Goal: Information Seeking & Learning: Understand process/instructions

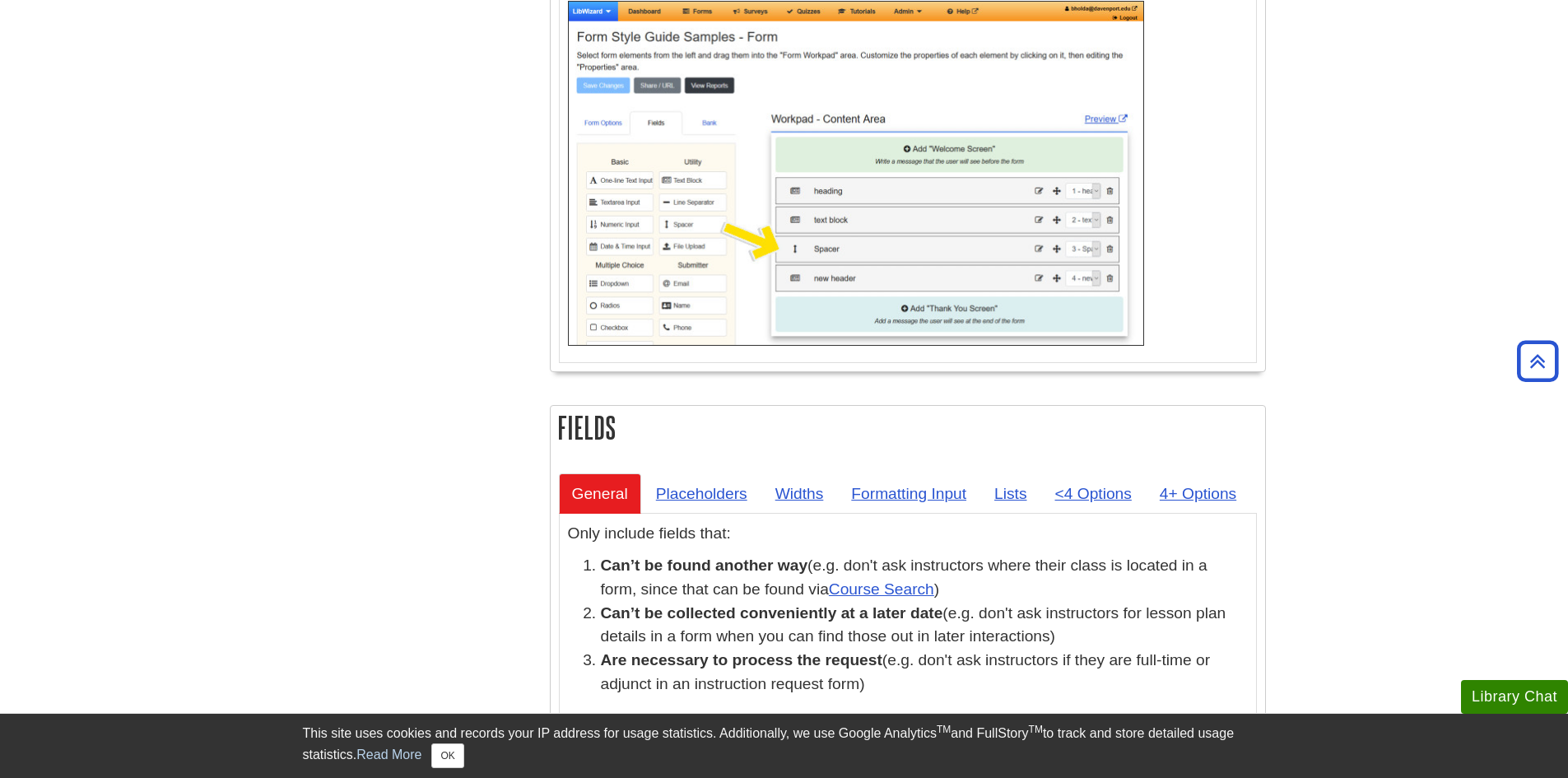
scroll to position [2964, 0]
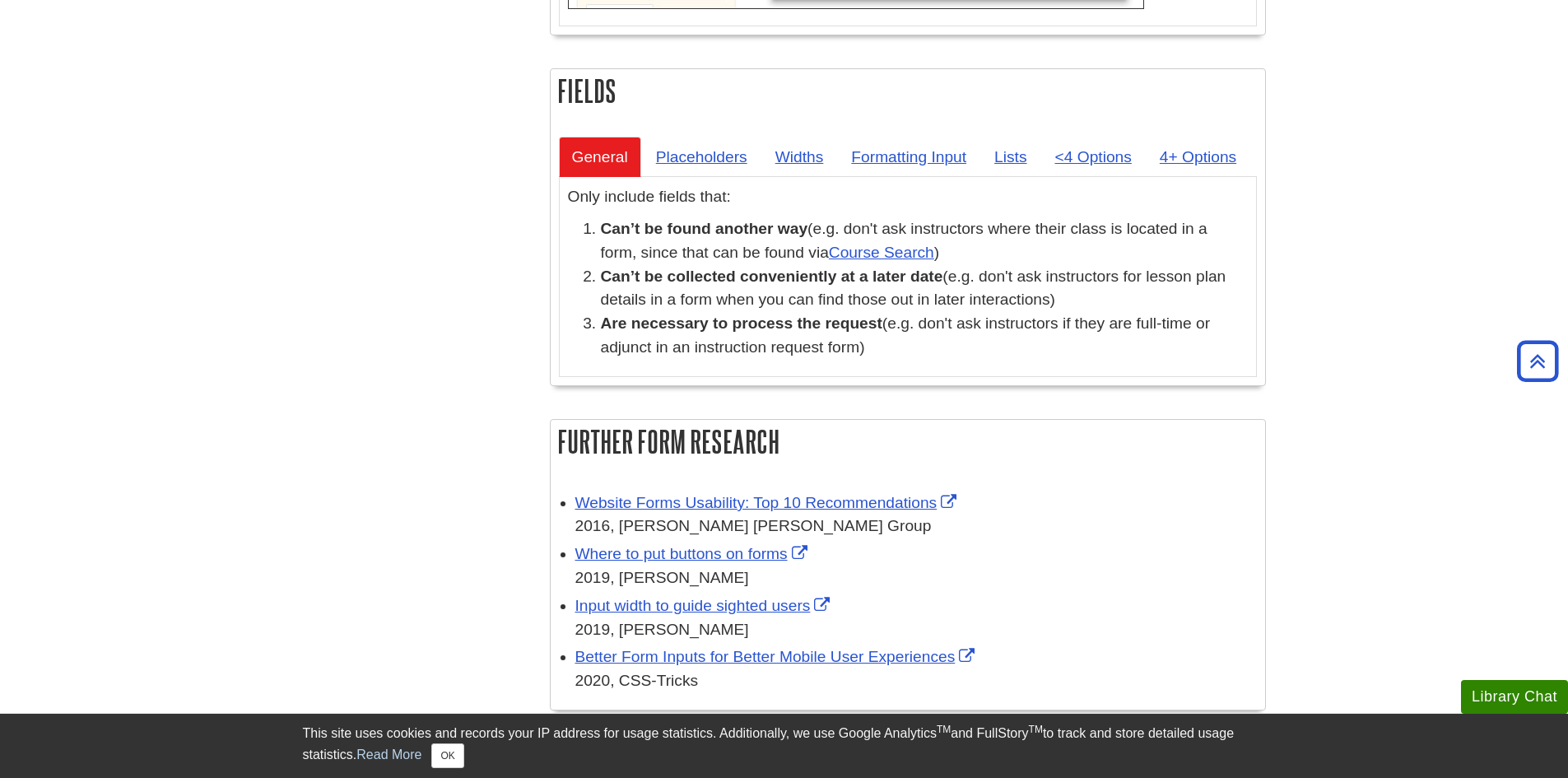
scroll to position [2964, 0]
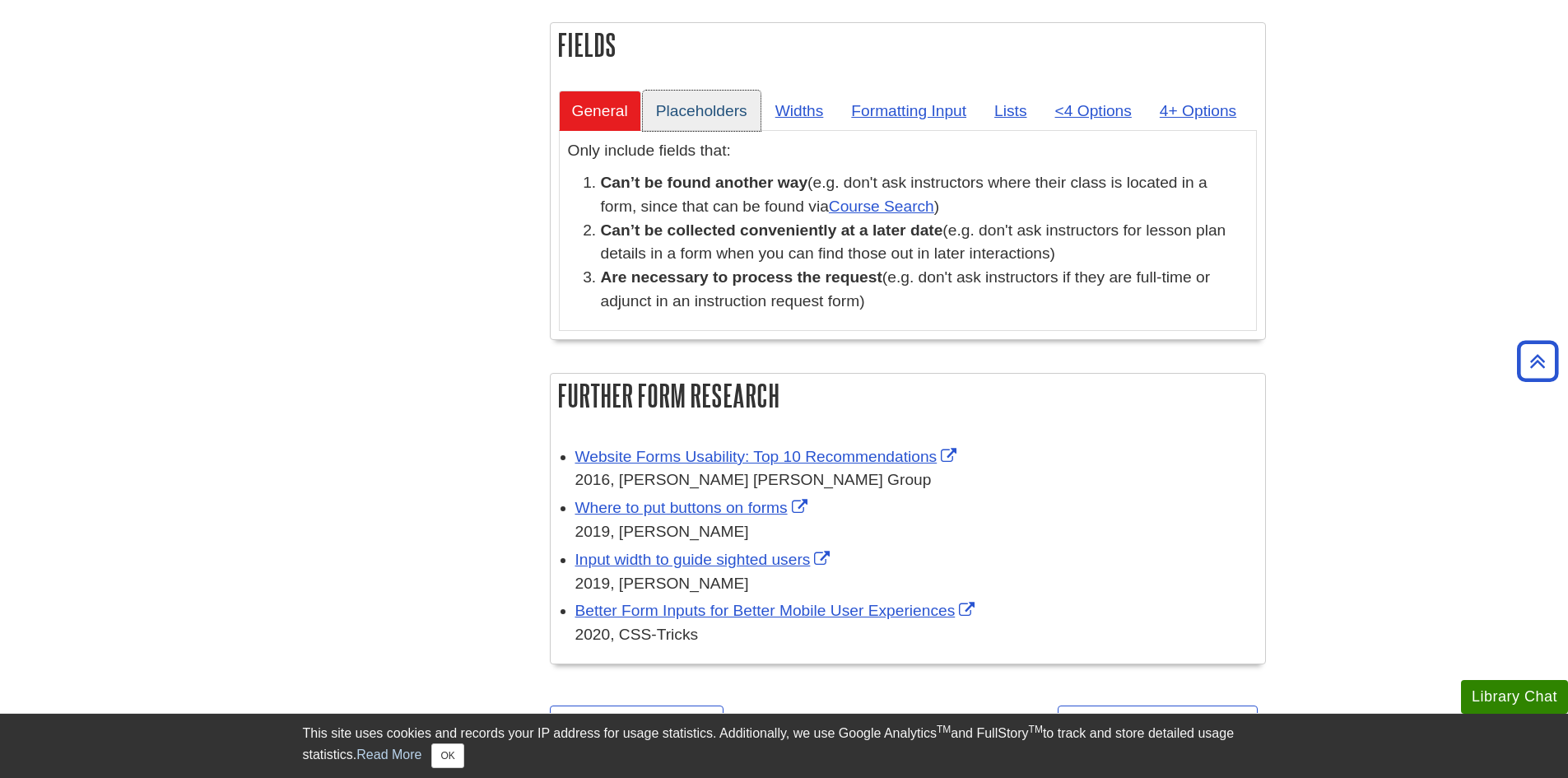
click at [746, 101] on link "Placeholders" at bounding box center [702, 111] width 118 height 40
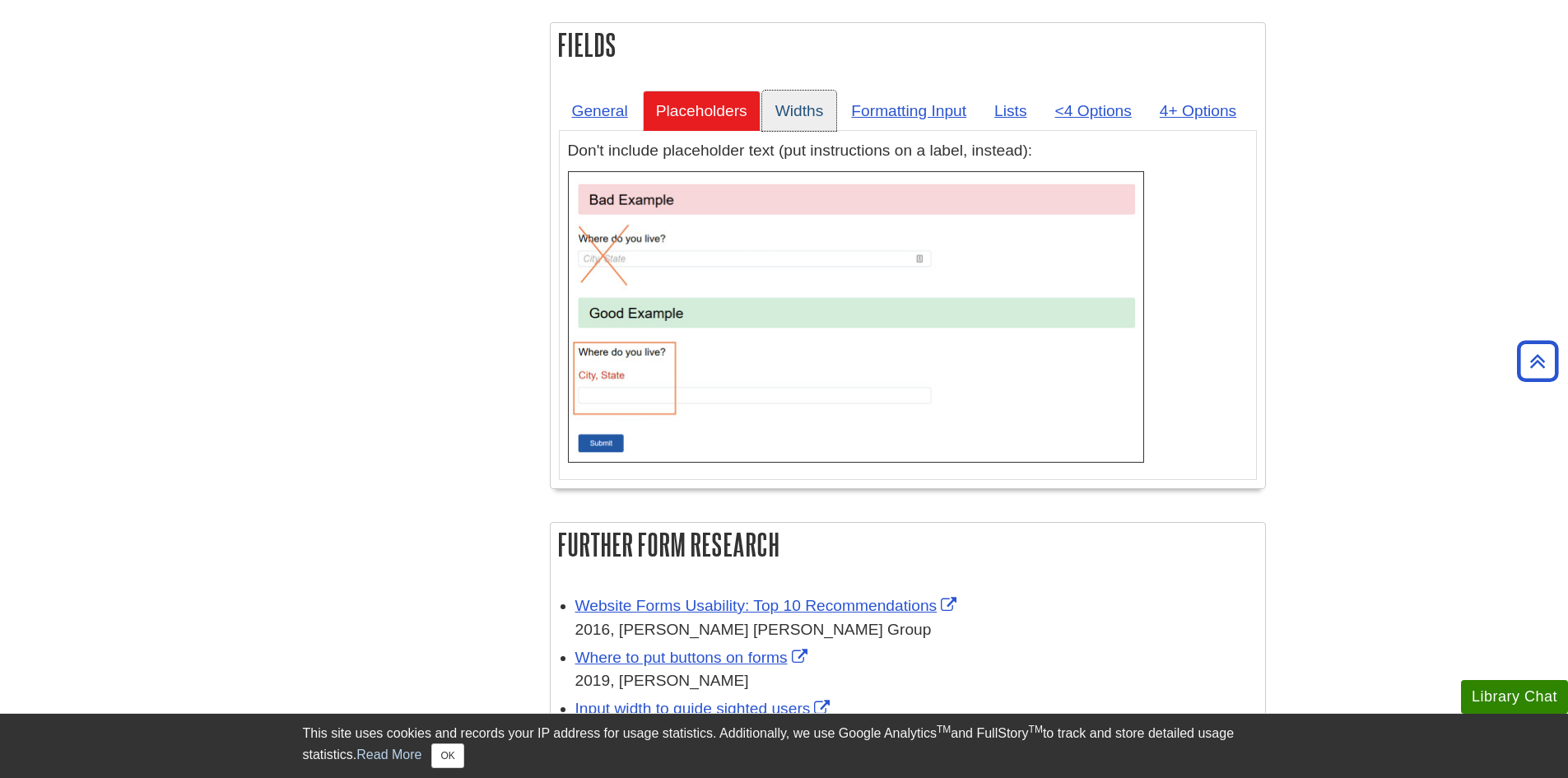
click at [813, 109] on link "Widths" at bounding box center [799, 111] width 75 height 40
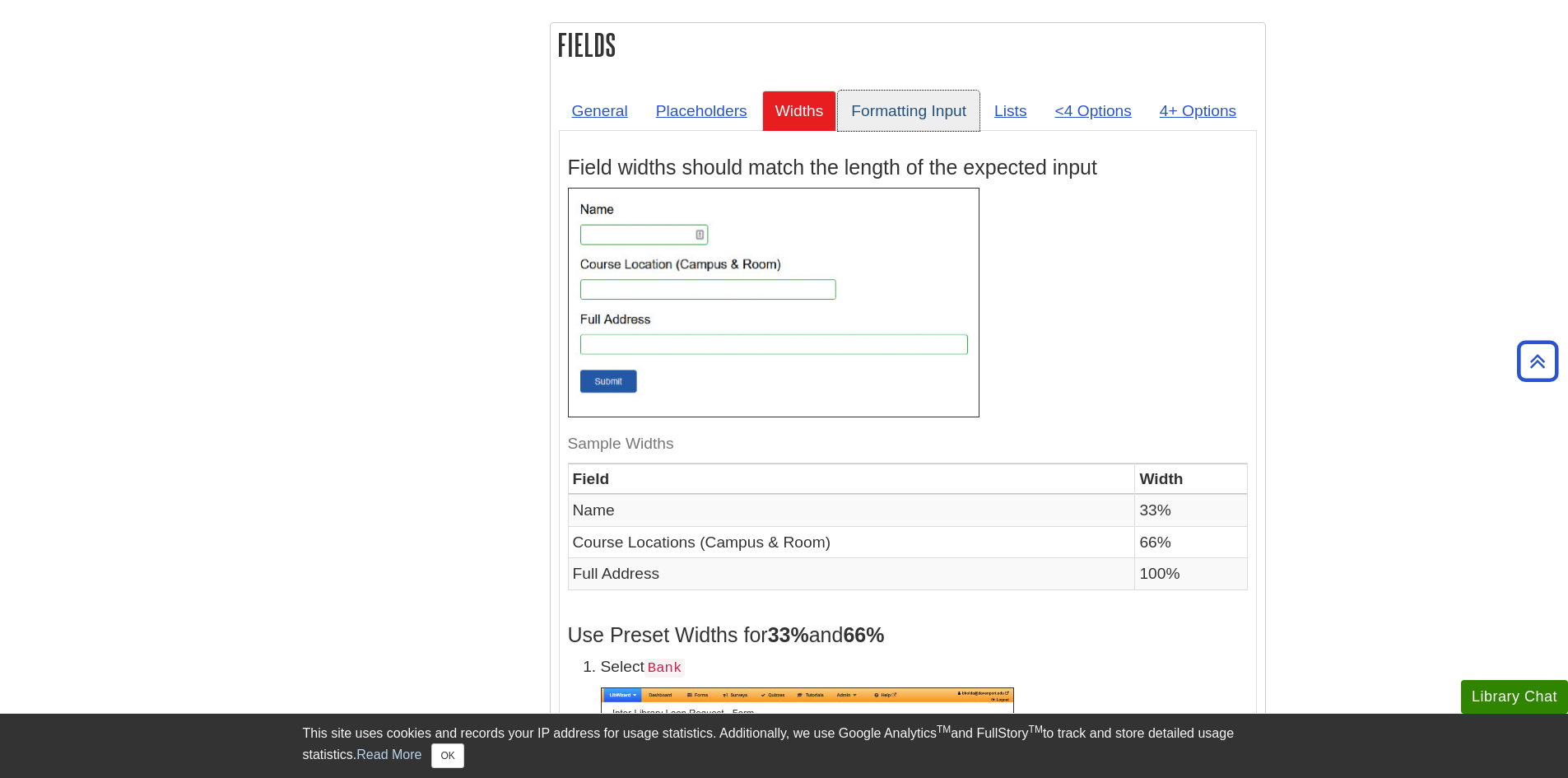
click at [877, 109] on link "Formatting Input" at bounding box center [908, 111] width 141 height 40
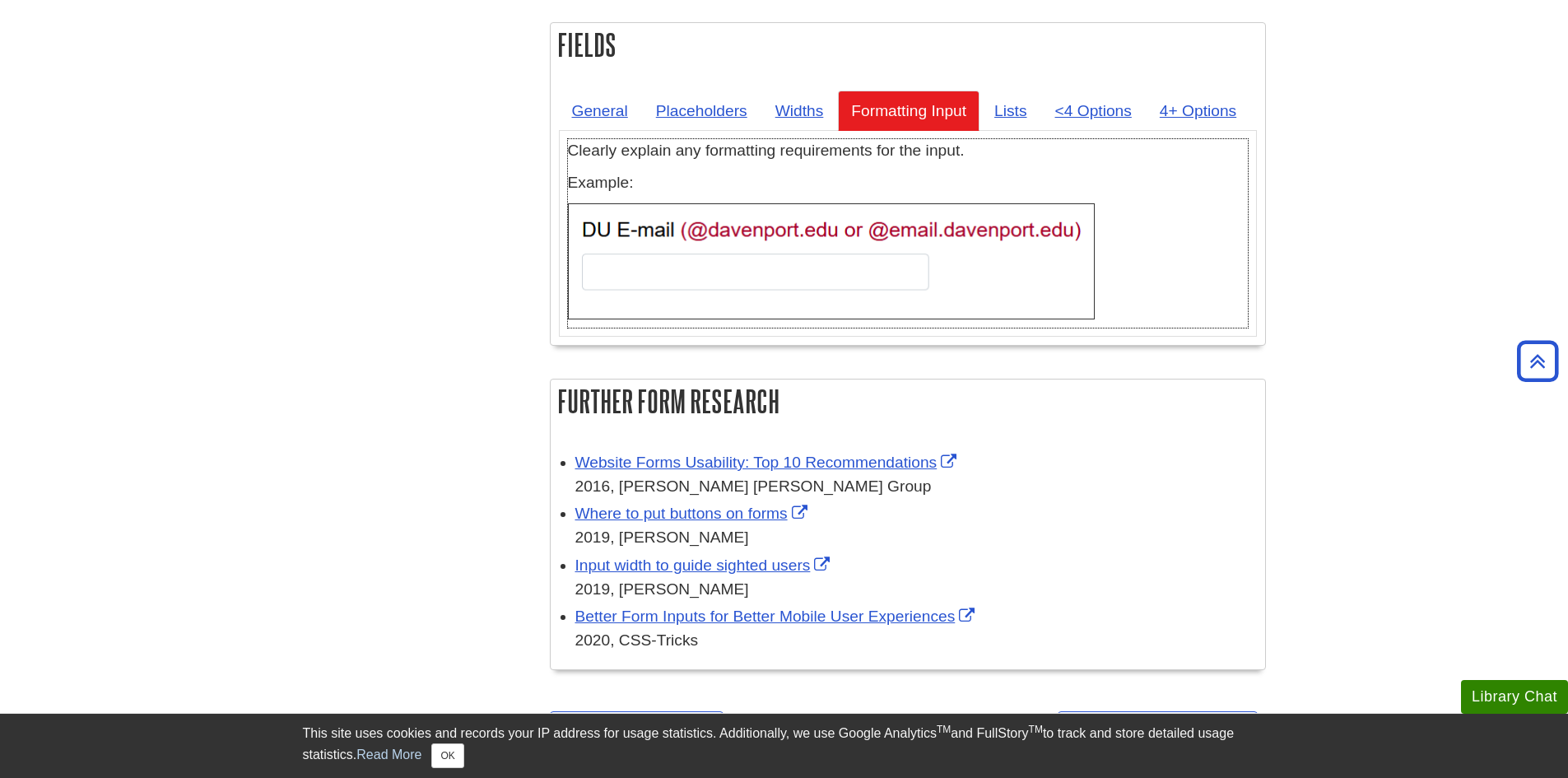
click at [649, 240] on img at bounding box center [831, 261] width 527 height 116
click at [1008, 110] on link "Lists" at bounding box center [1010, 111] width 59 height 40
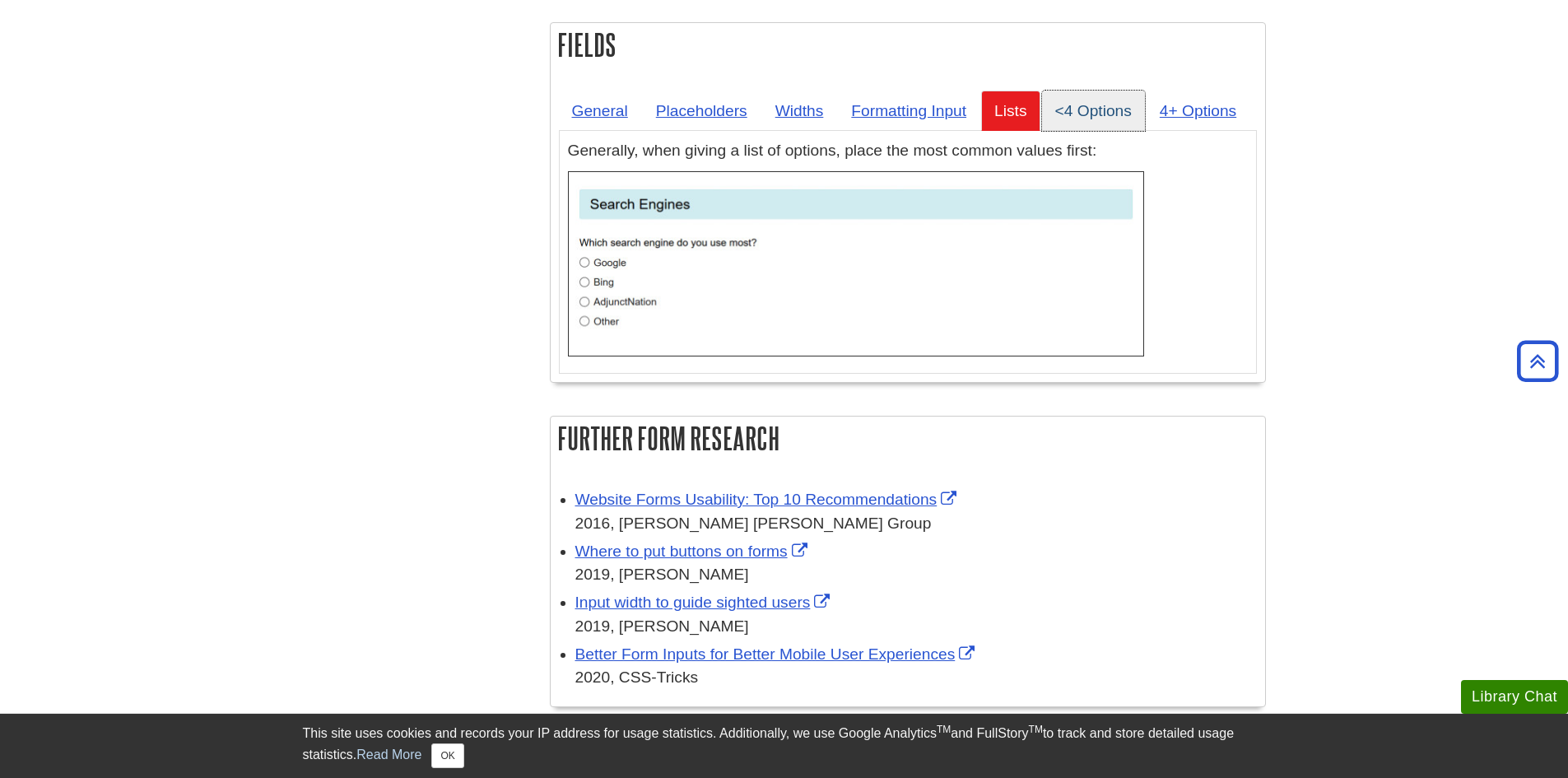
click at [1078, 103] on link "<4 Options" at bounding box center [1093, 111] width 103 height 40
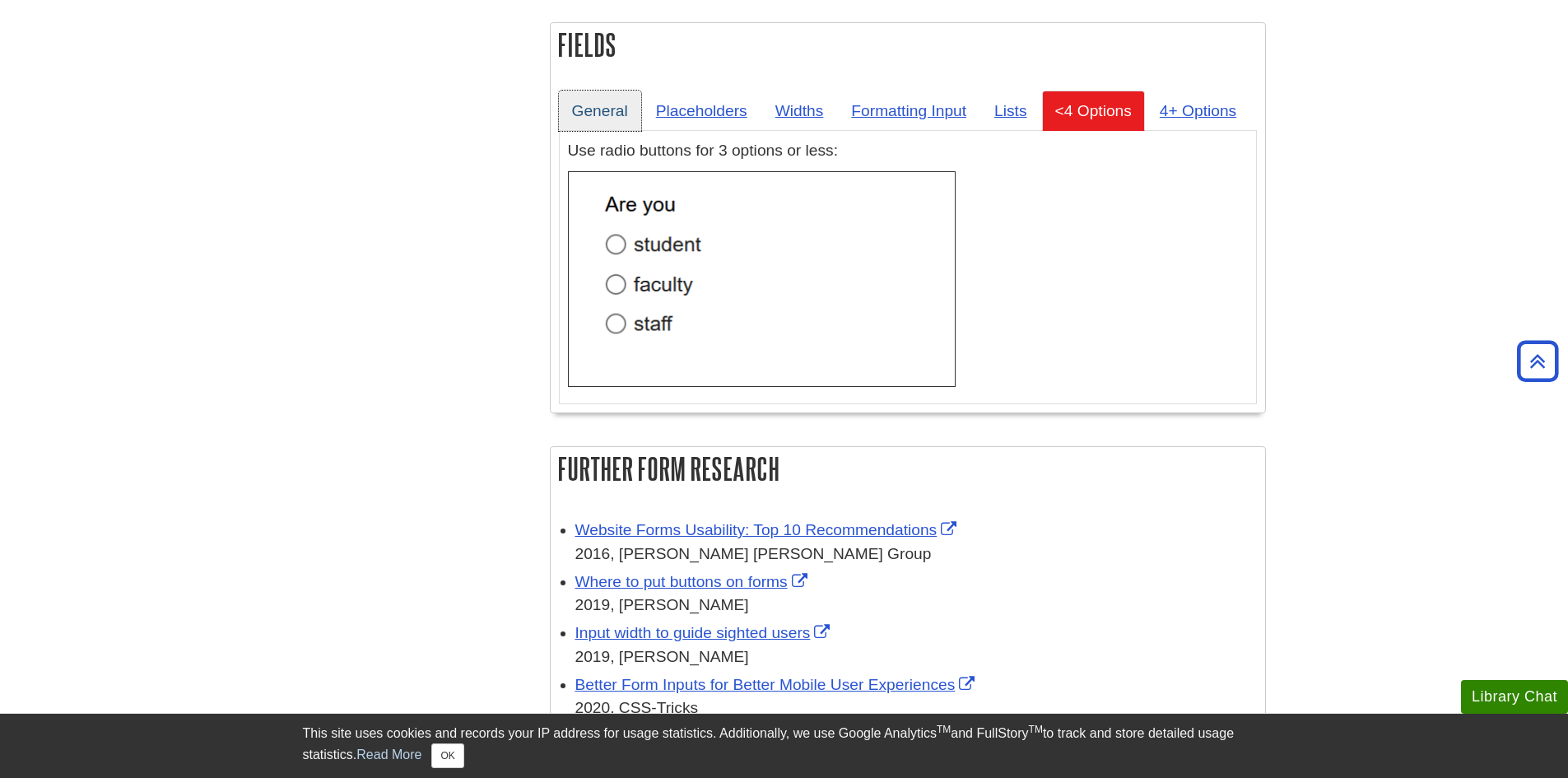
click at [597, 114] on link "General" at bounding box center [600, 111] width 82 height 40
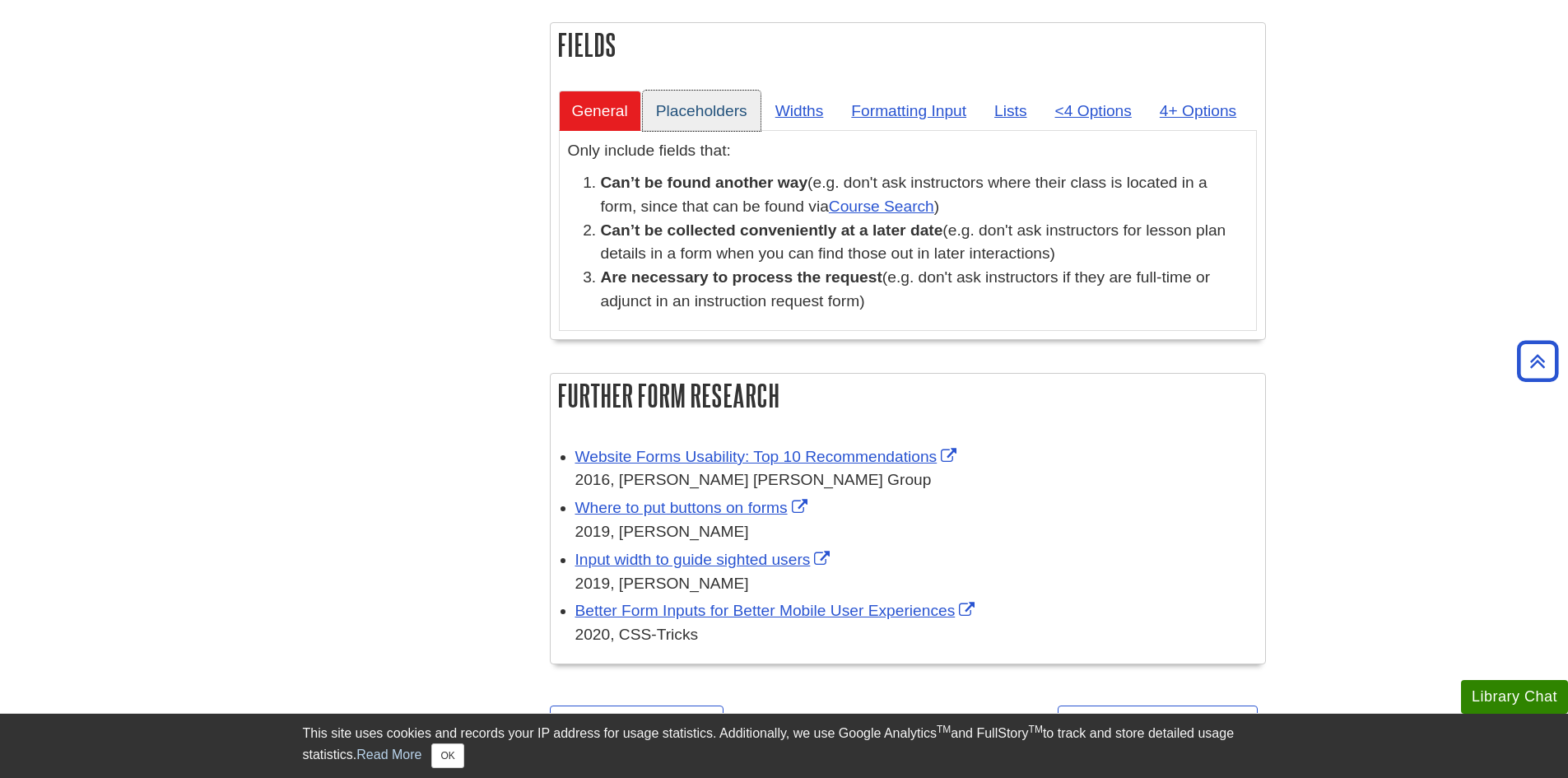
click at [683, 111] on link "Placeholders" at bounding box center [702, 111] width 118 height 40
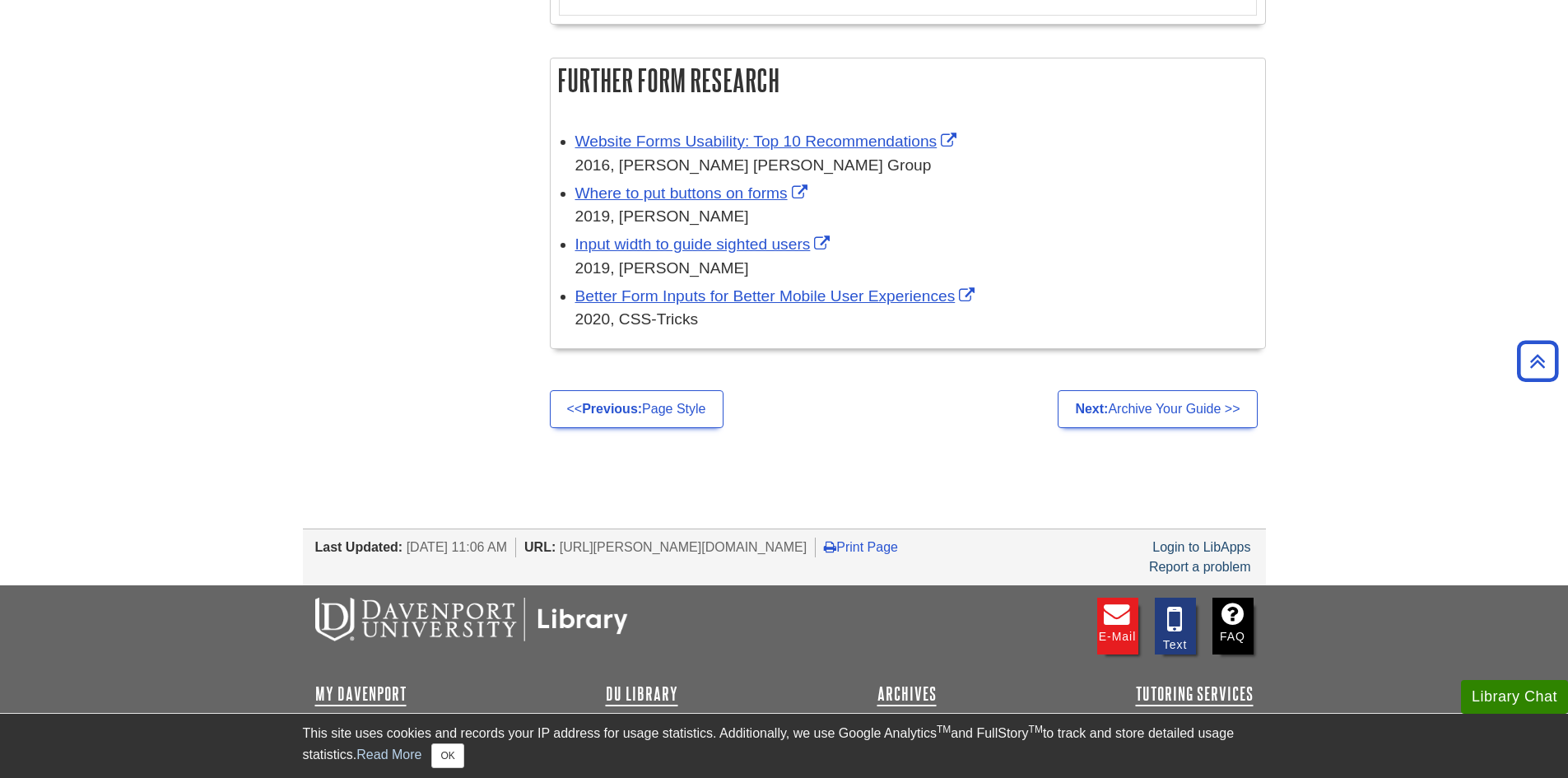
scroll to position [3458, 0]
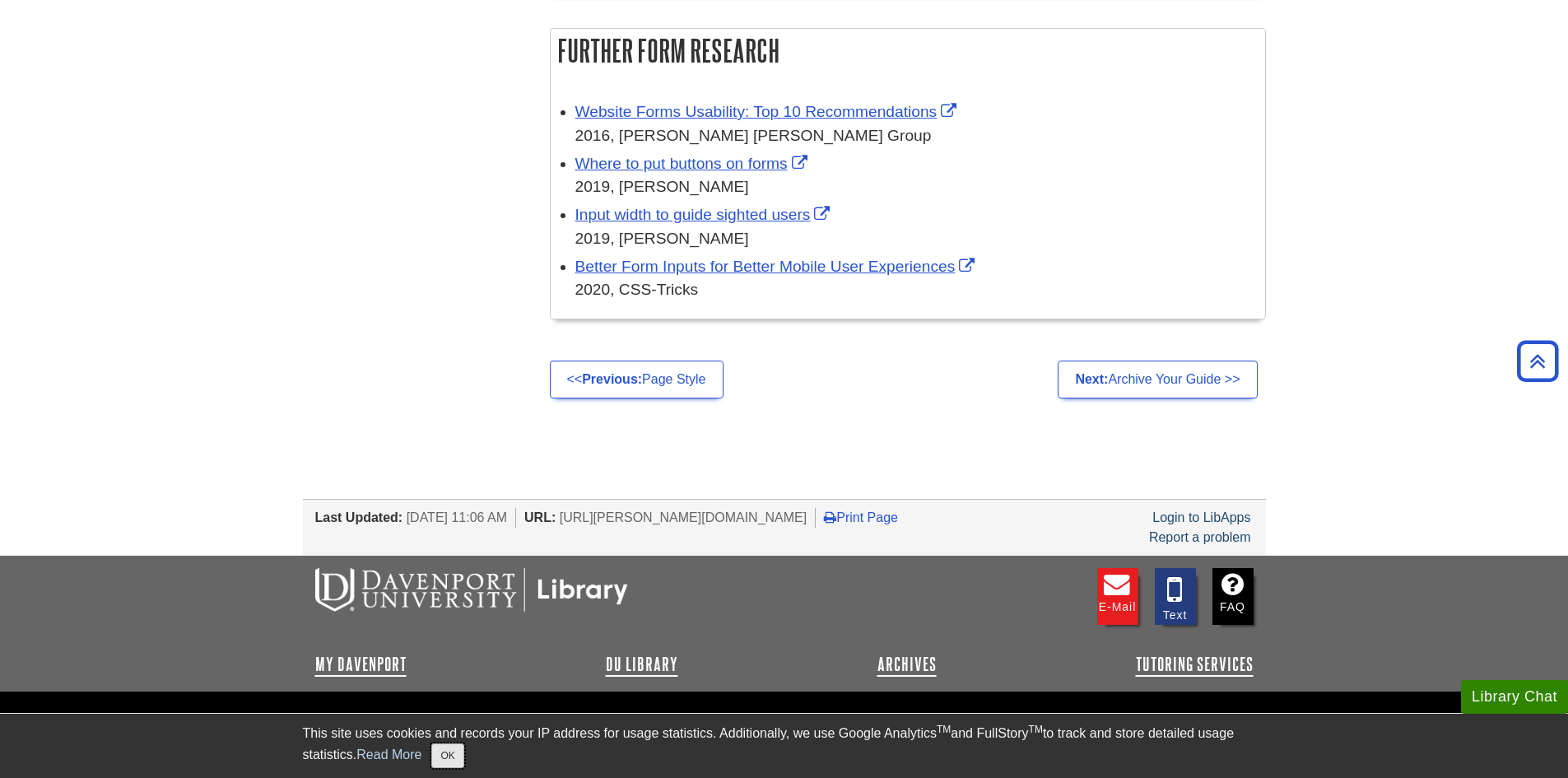
click at [447, 765] on button "OK" at bounding box center [447, 756] width 32 height 25
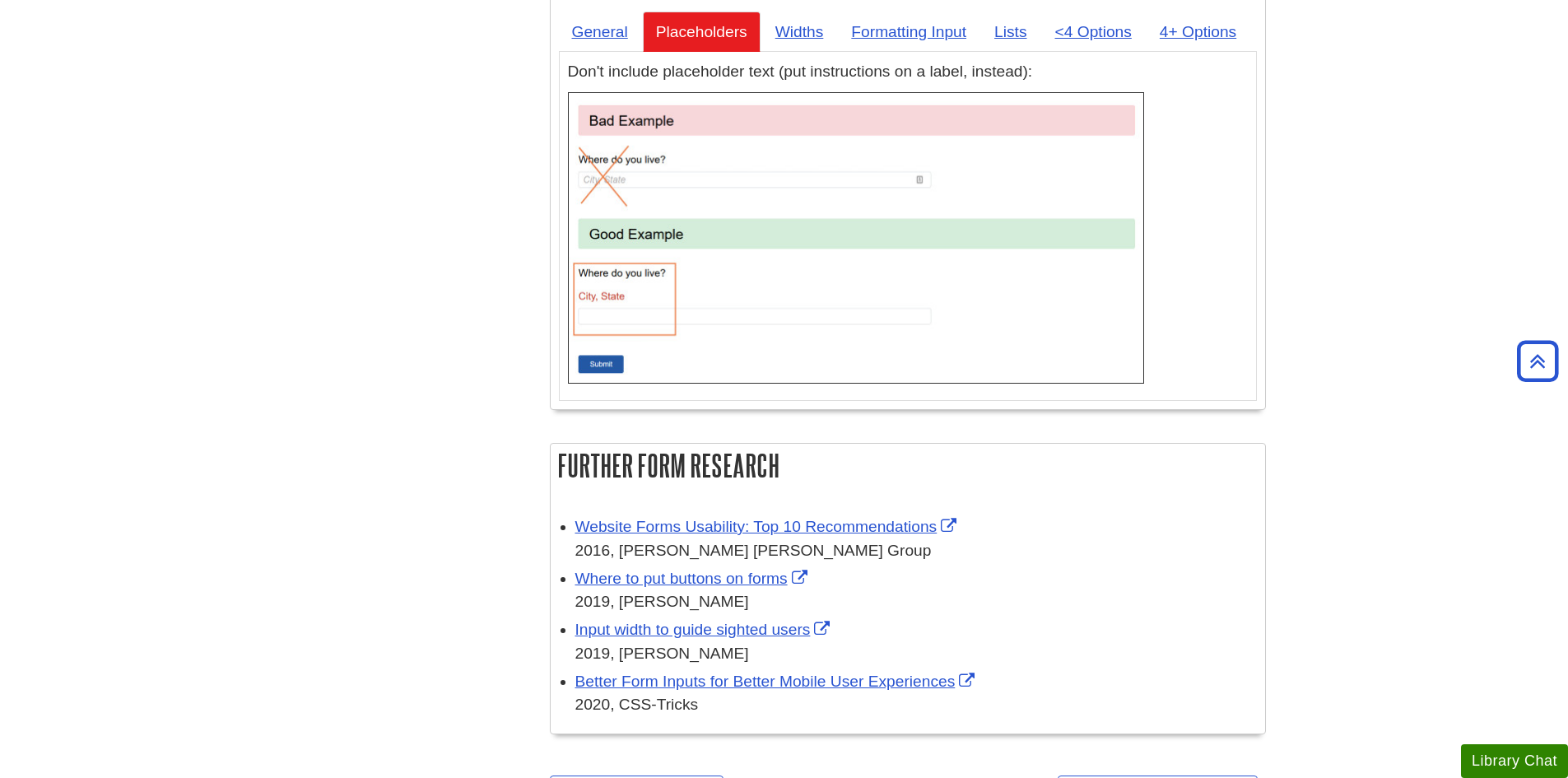
scroll to position [2552, 0]
